Goal: Transaction & Acquisition: Purchase product/service

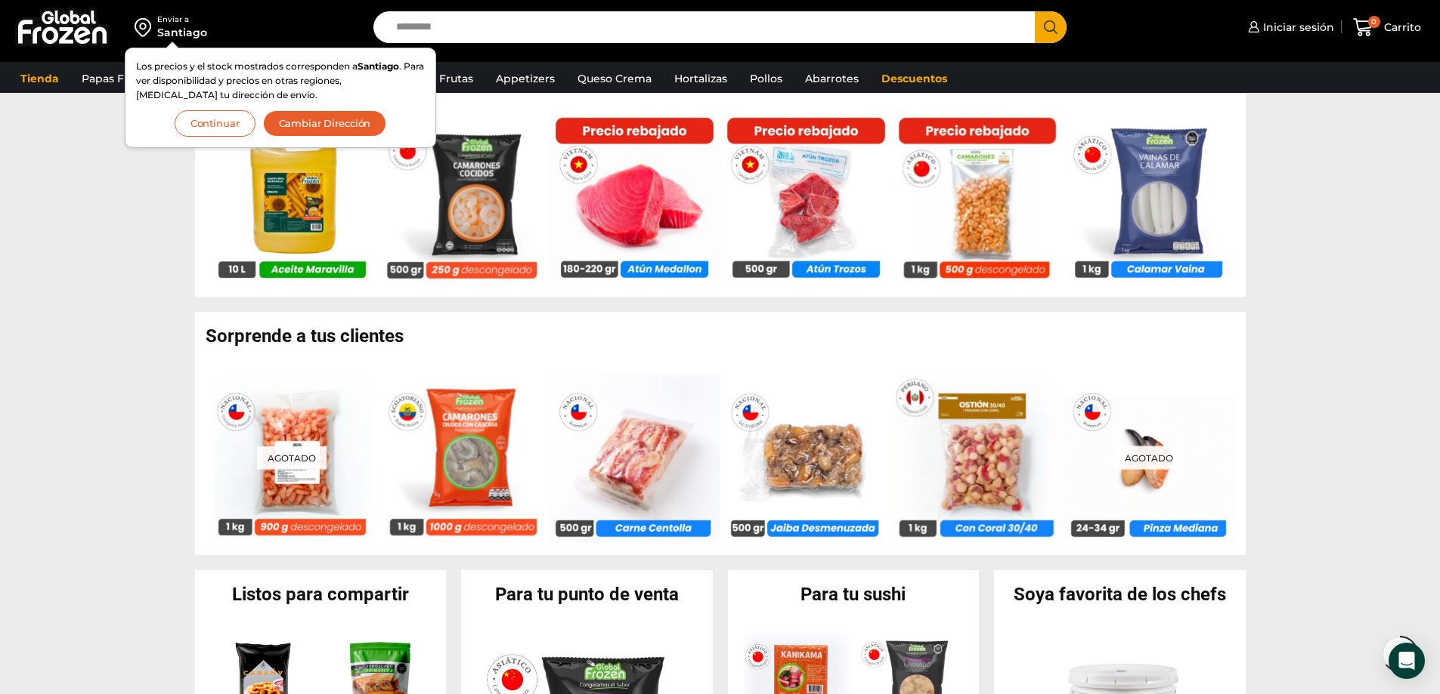
scroll to position [982, 0]
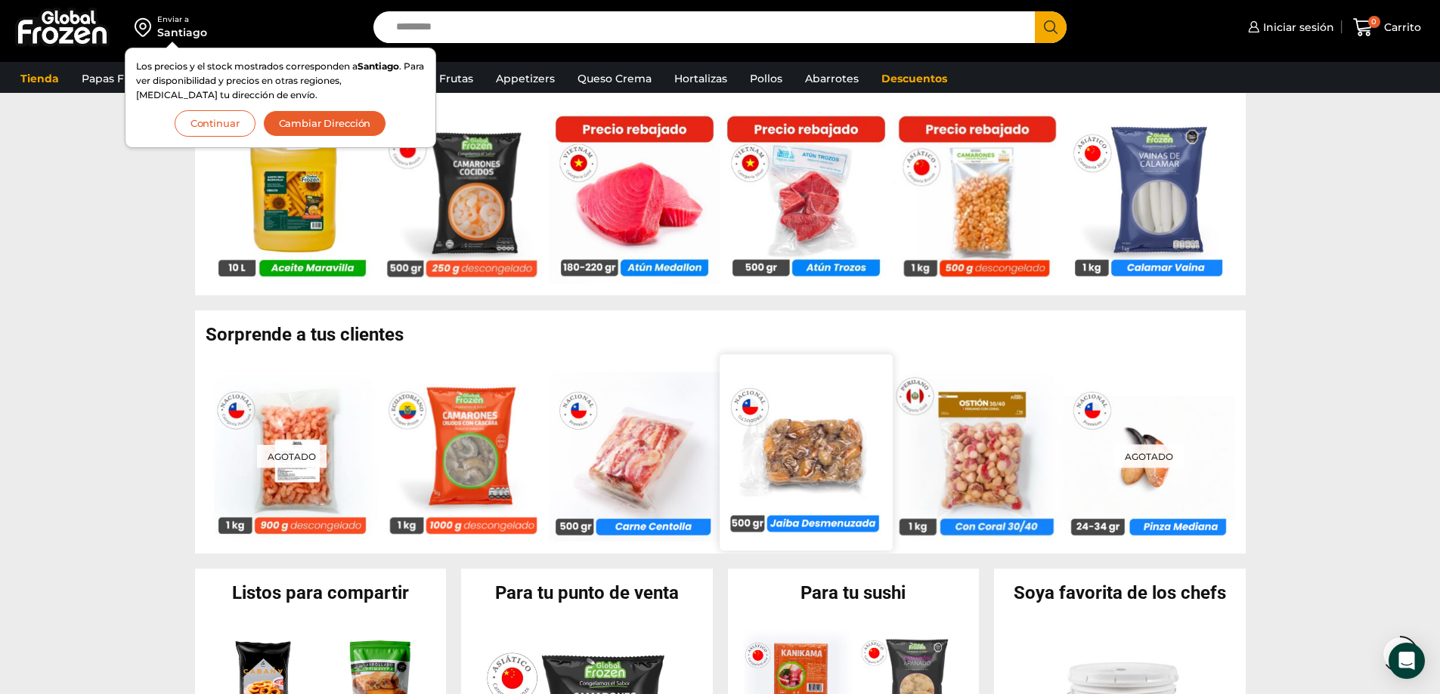
click at [822, 481] on img at bounding box center [805, 452] width 172 height 172
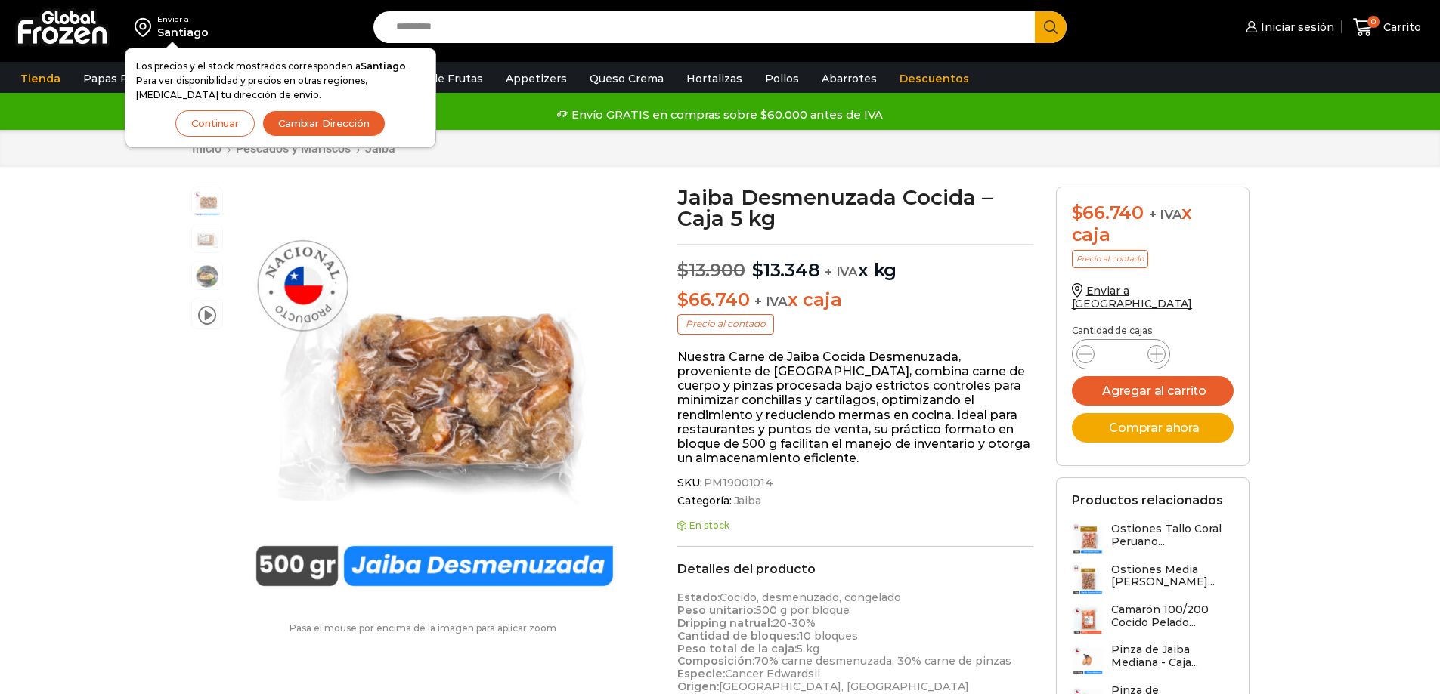
scroll to position [1, 0]
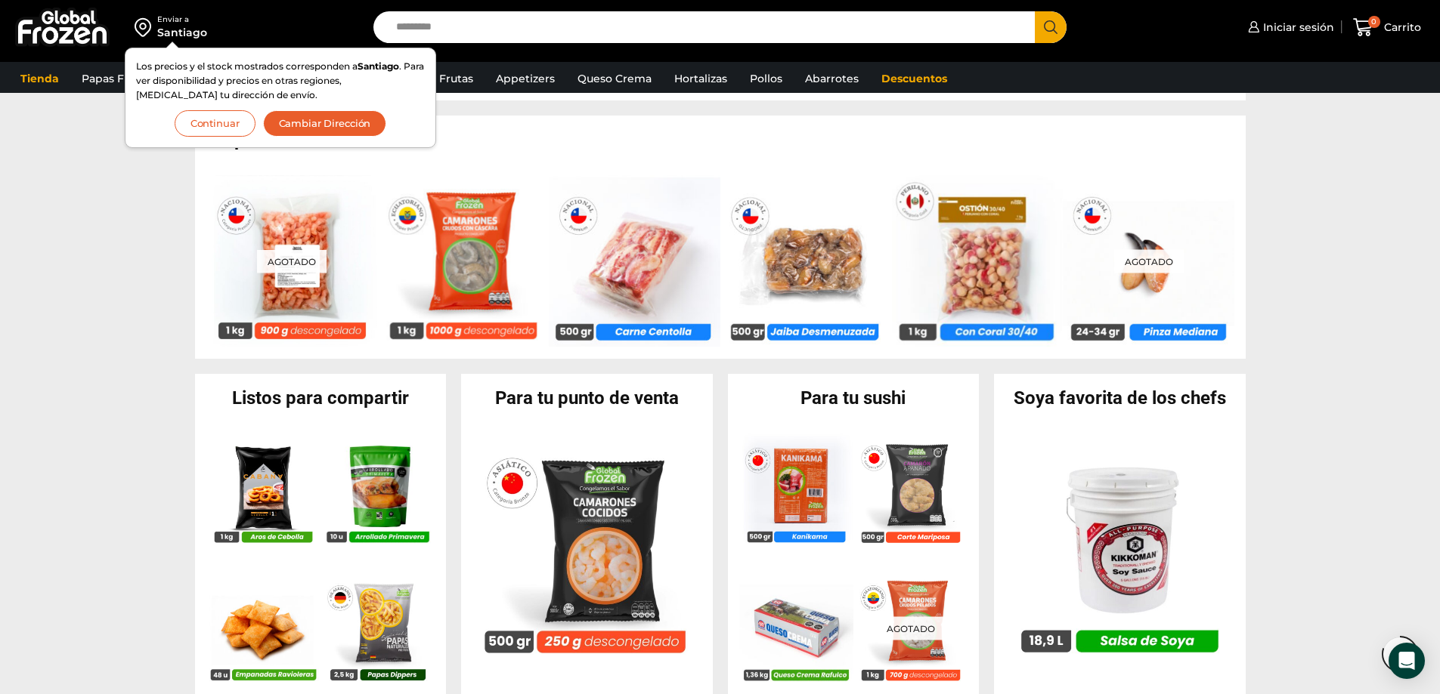
scroll to position [1228, 0]
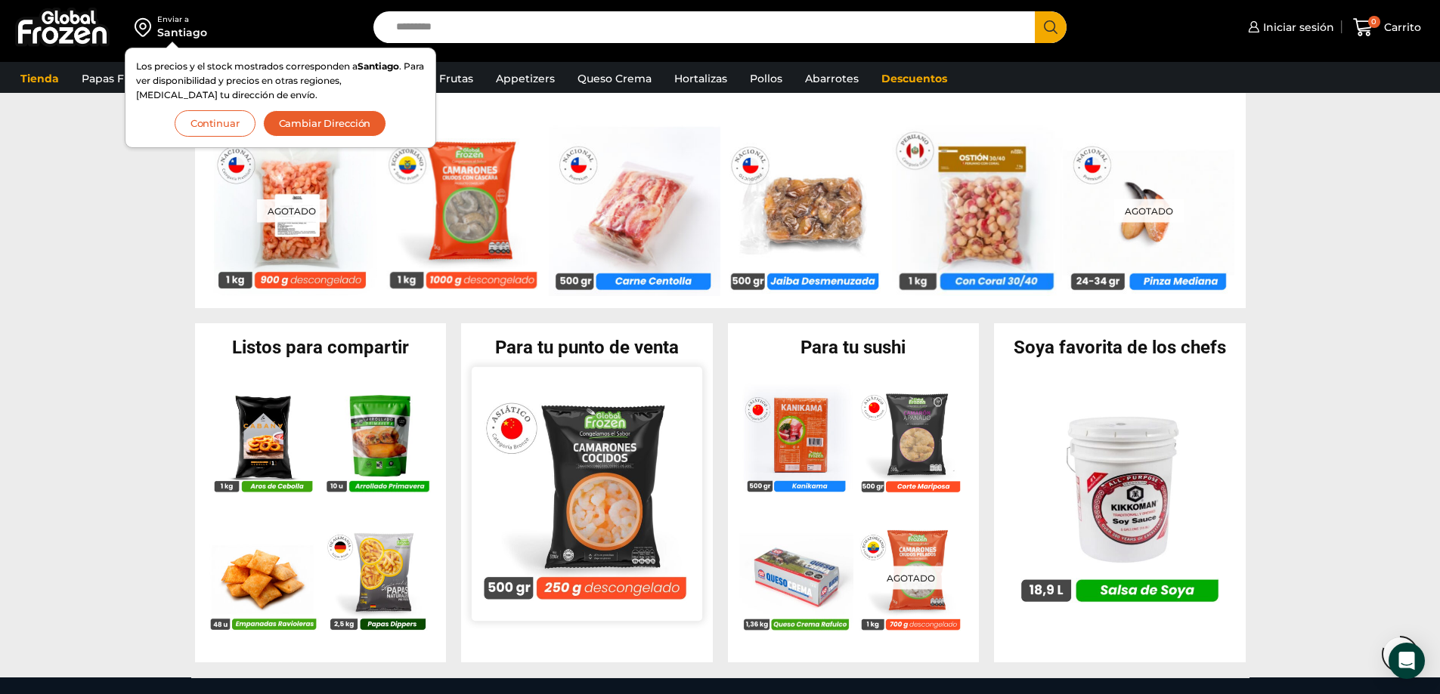
click at [622, 488] on img at bounding box center [587, 494] width 230 height 230
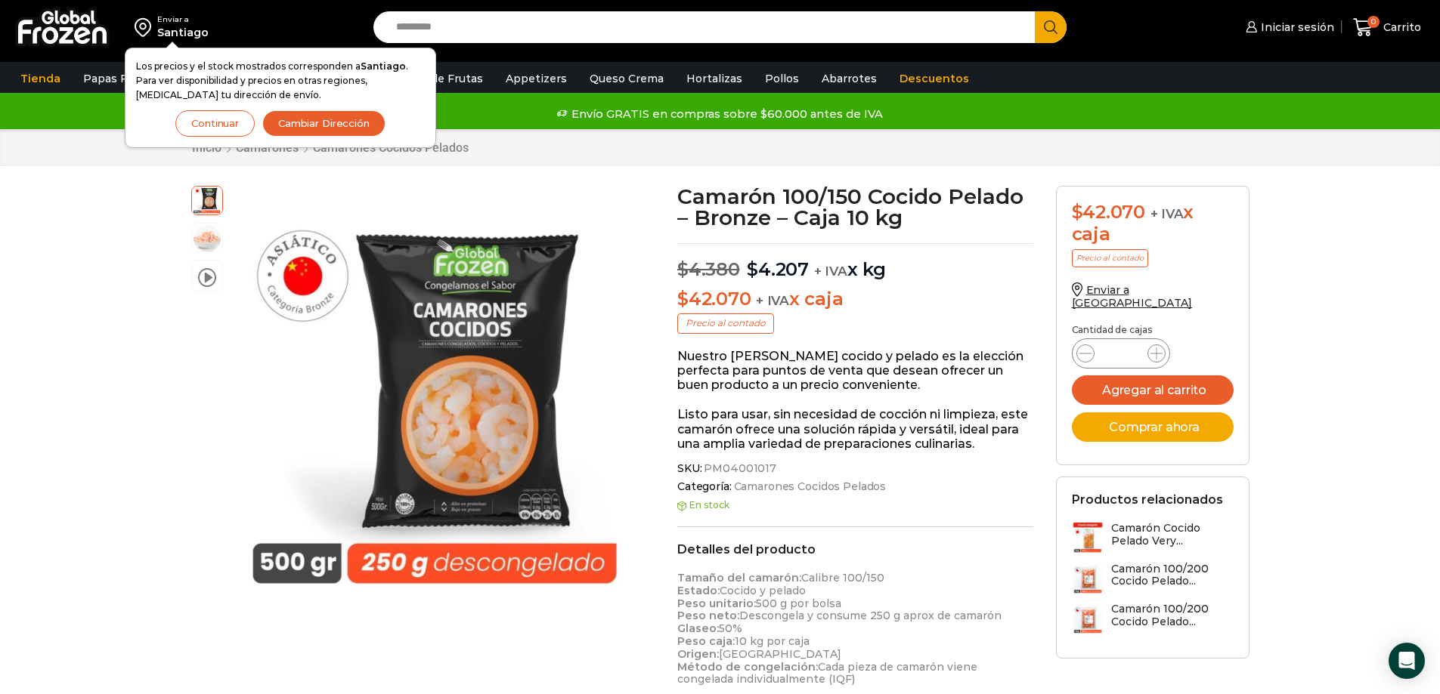
scroll to position [1, 0]
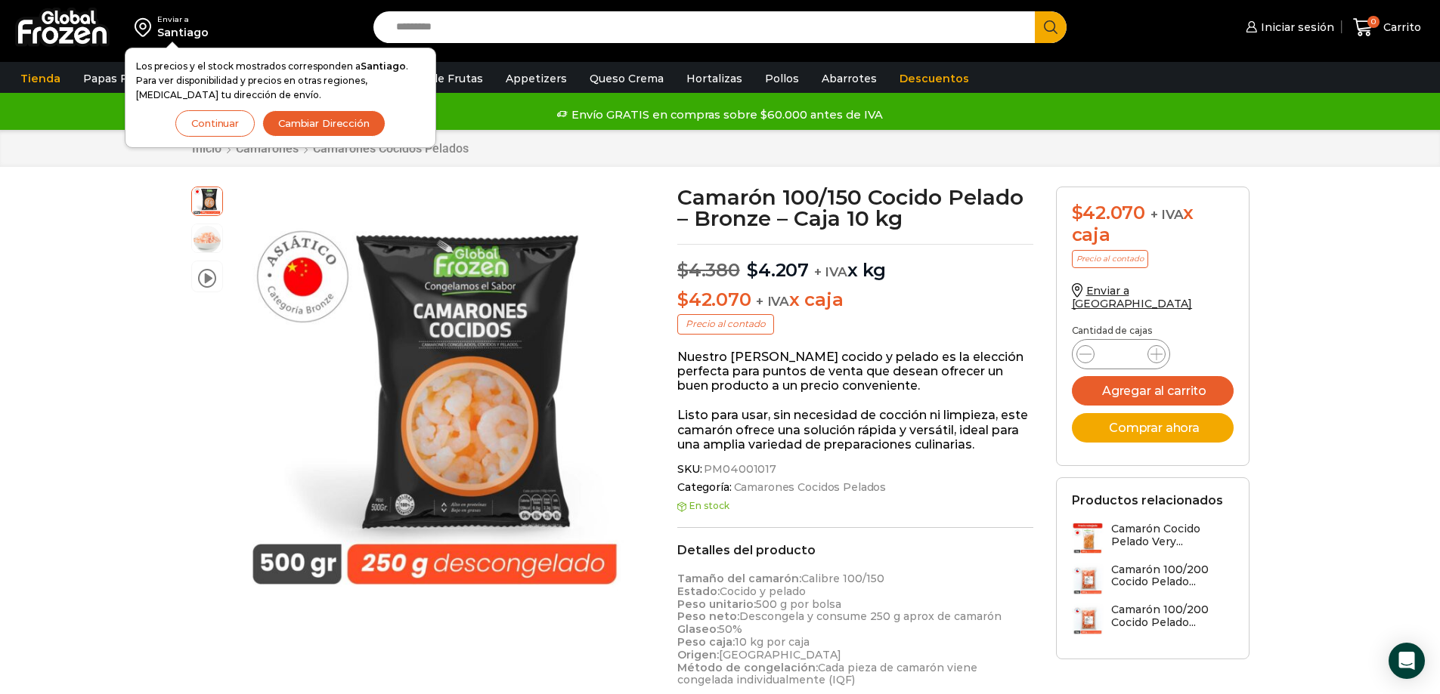
click at [237, 125] on button "Continuar" at bounding box center [214, 123] width 79 height 26
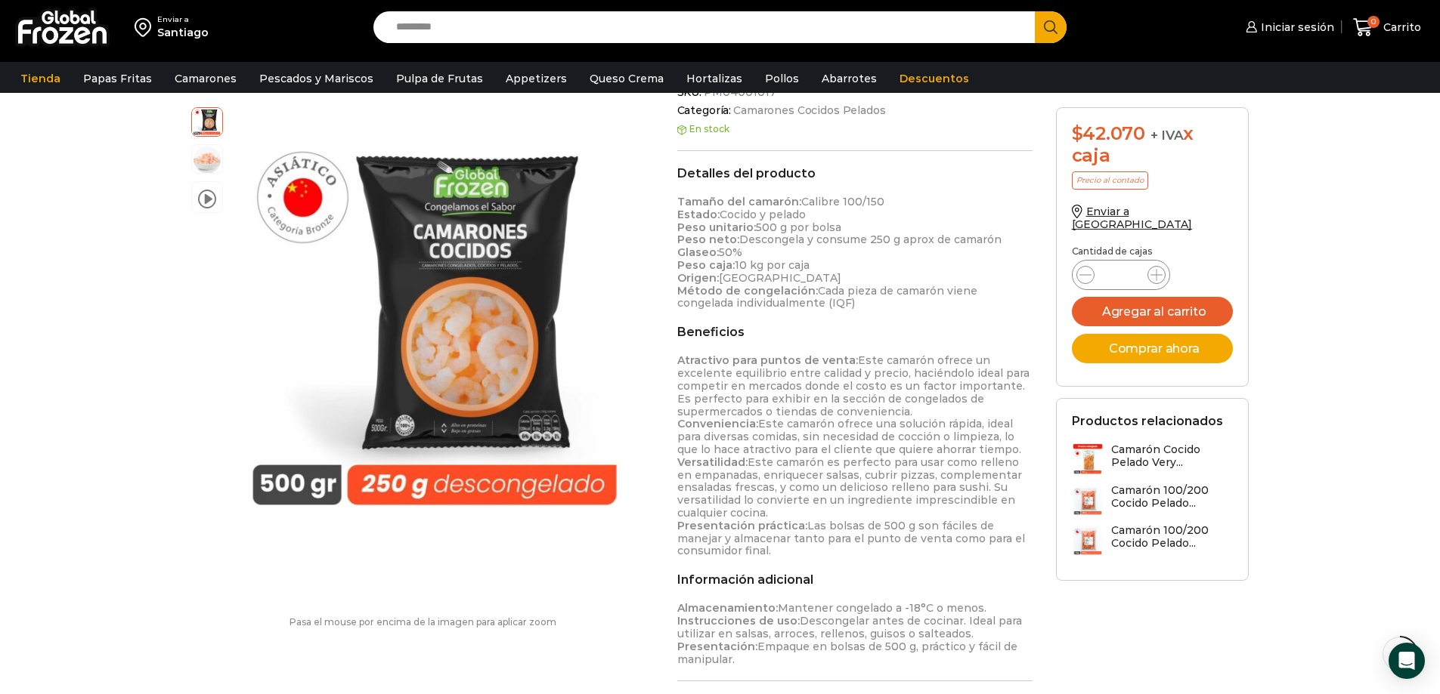
scroll to position [379, 0]
